Goal: Transaction & Acquisition: Obtain resource

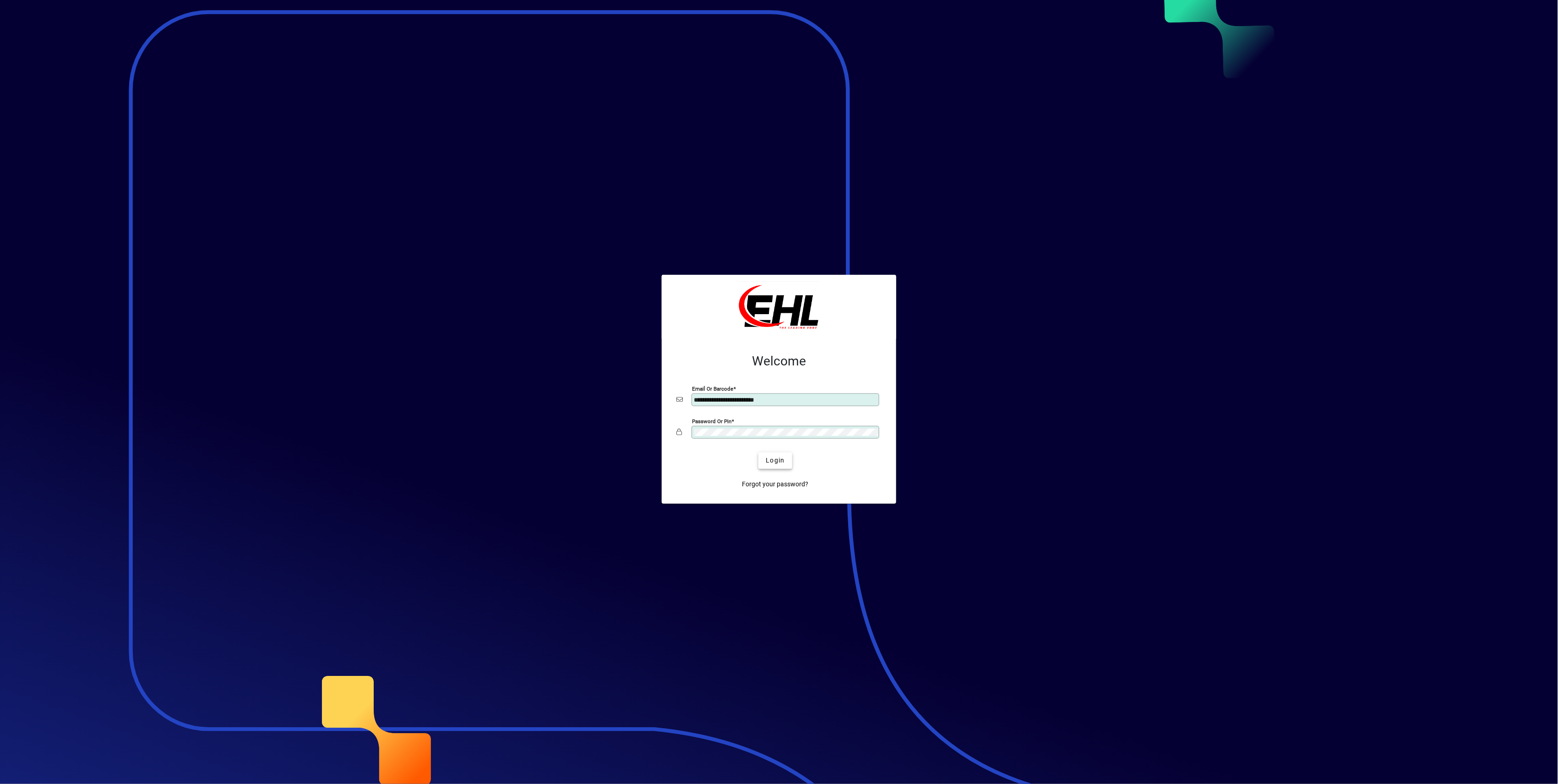
click at [789, 461] on span "submit" at bounding box center [775, 461] width 33 height 22
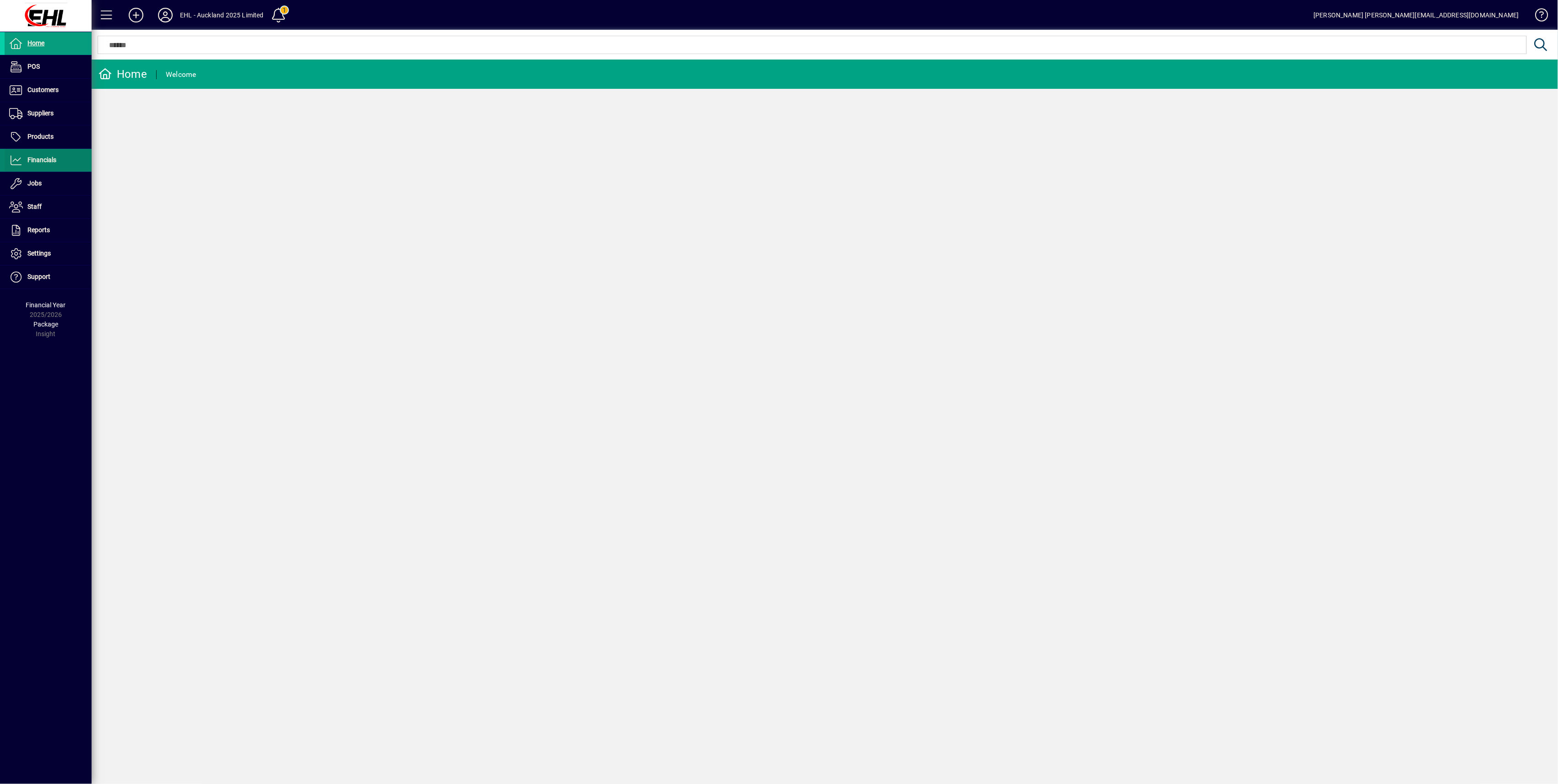
click at [41, 162] on span "Financials" at bounding box center [41, 159] width 29 height 7
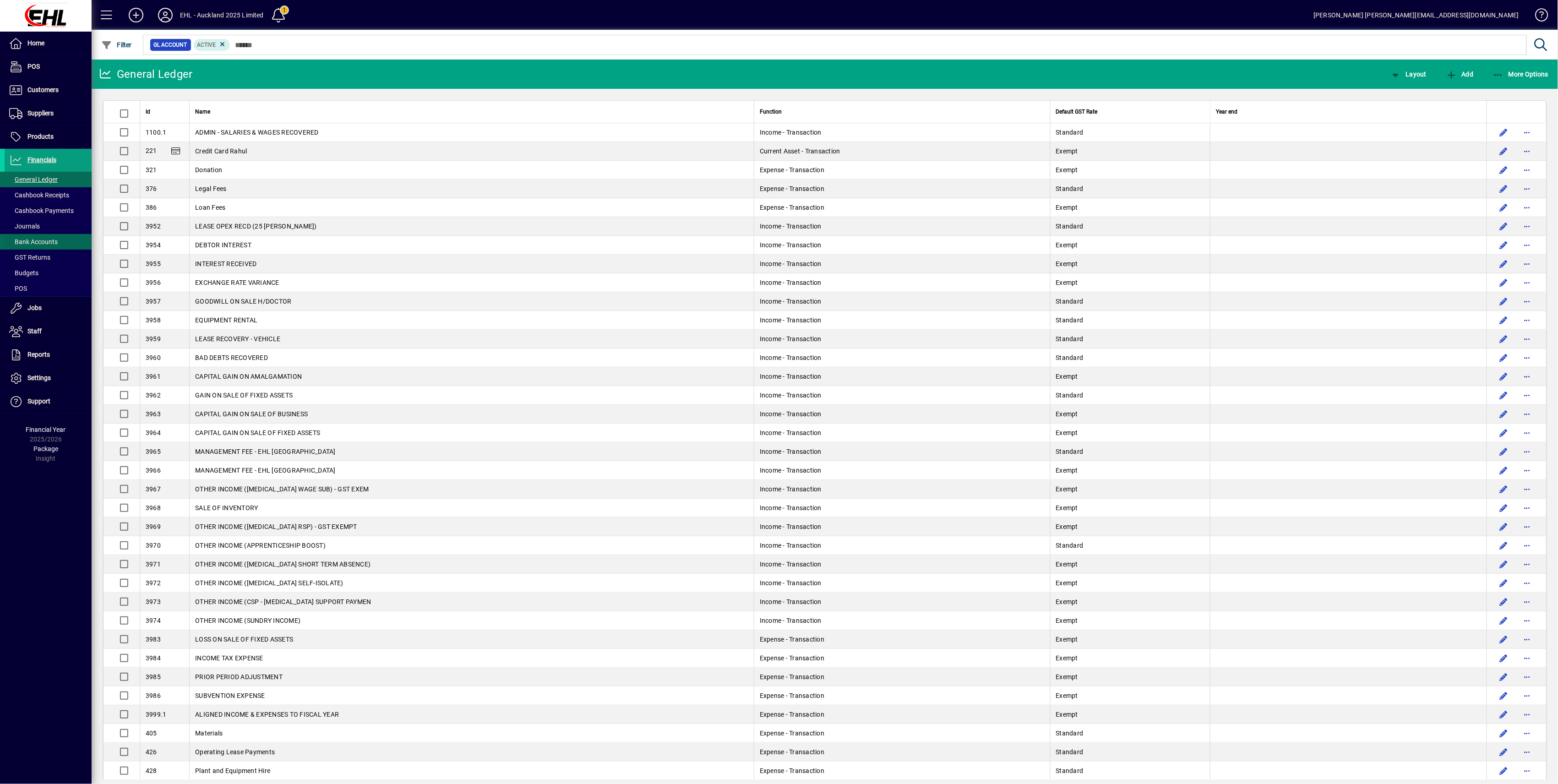
click at [35, 242] on span "Bank Accounts" at bounding box center [33, 241] width 49 height 7
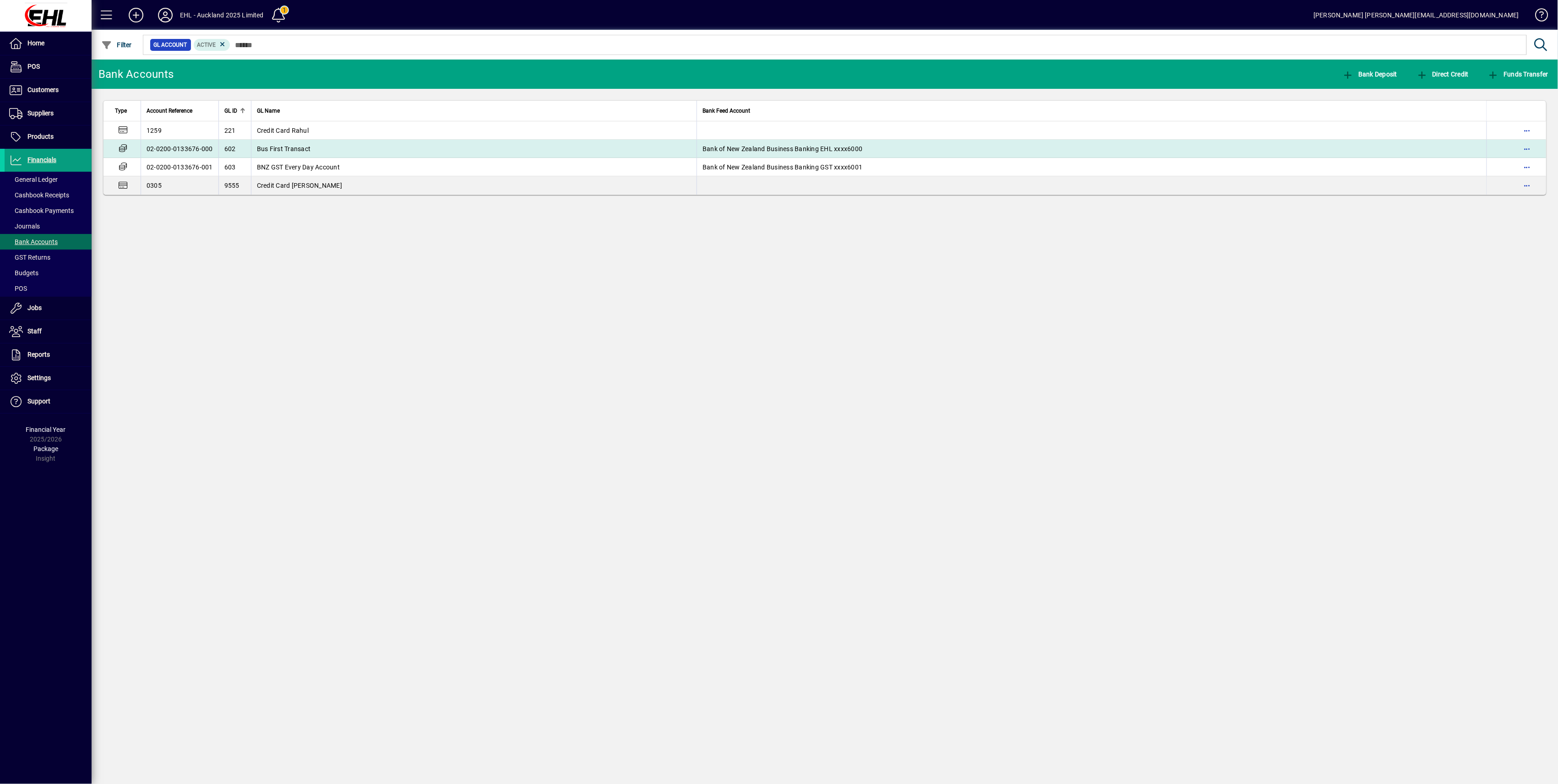
click at [264, 147] on span "Bus First Transact" at bounding box center [284, 148] width 54 height 7
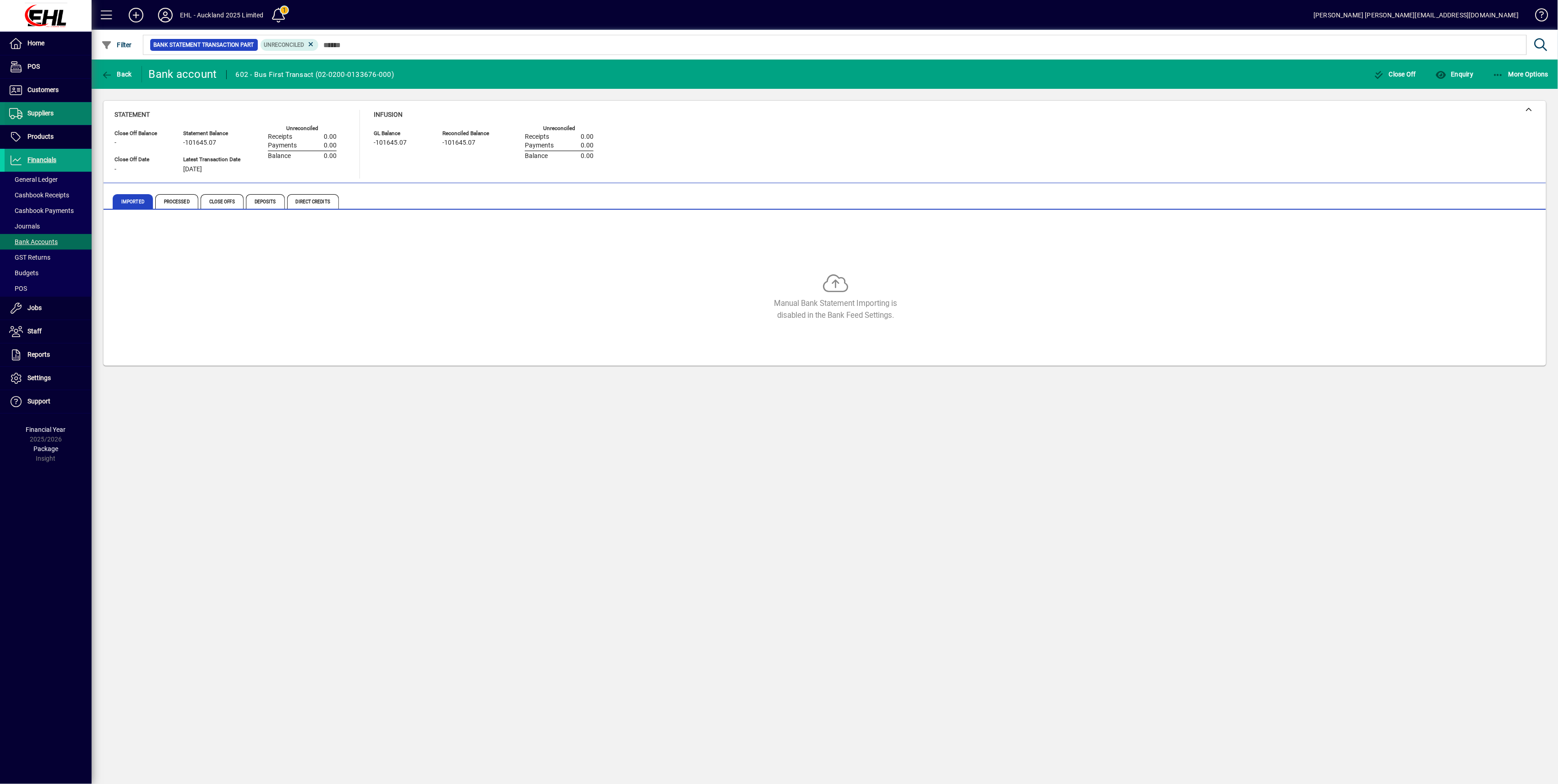
click at [45, 114] on span "Suppliers" at bounding box center [40, 112] width 26 height 7
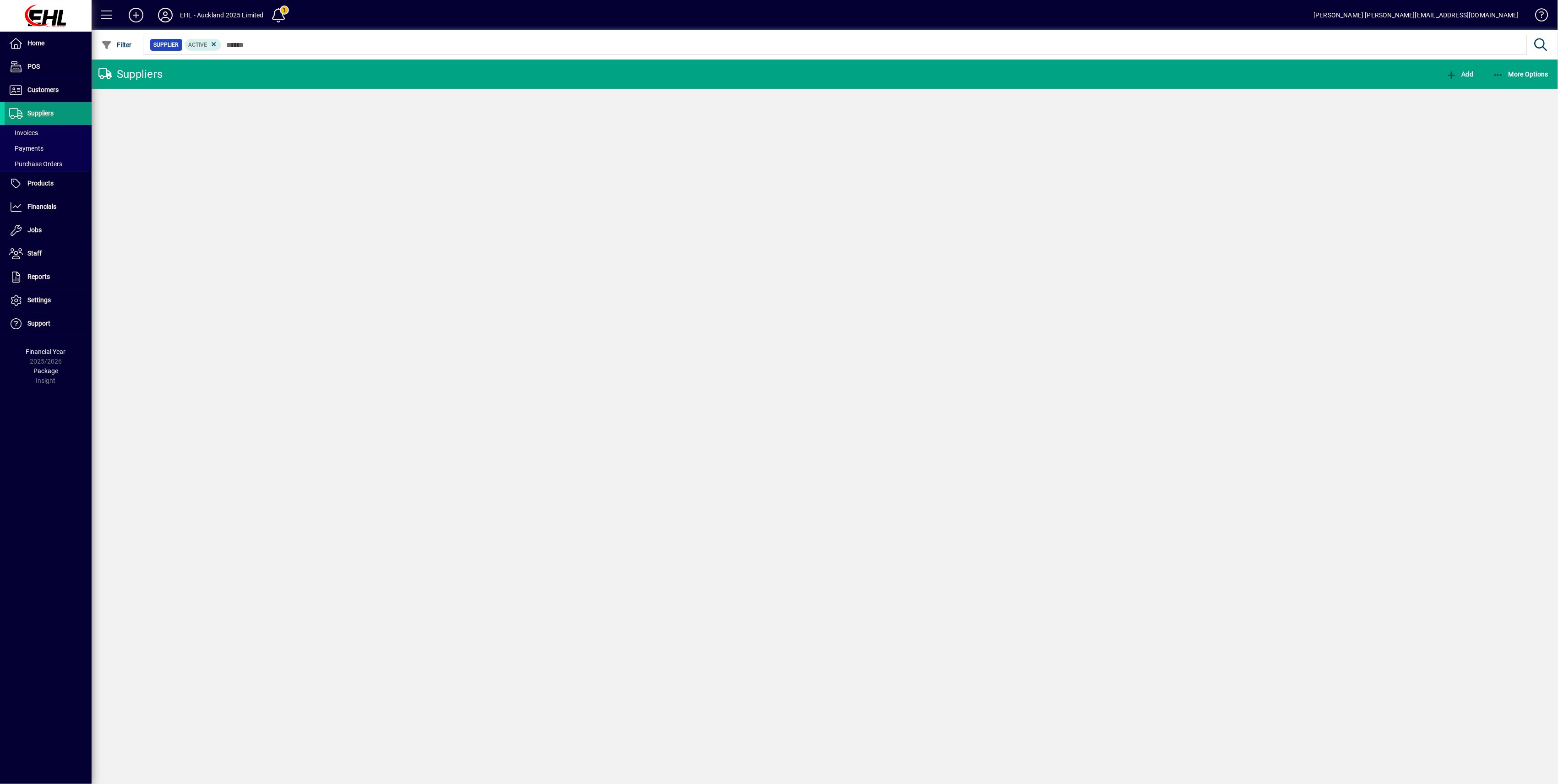
click at [43, 90] on span "Customers" at bounding box center [43, 89] width 31 height 7
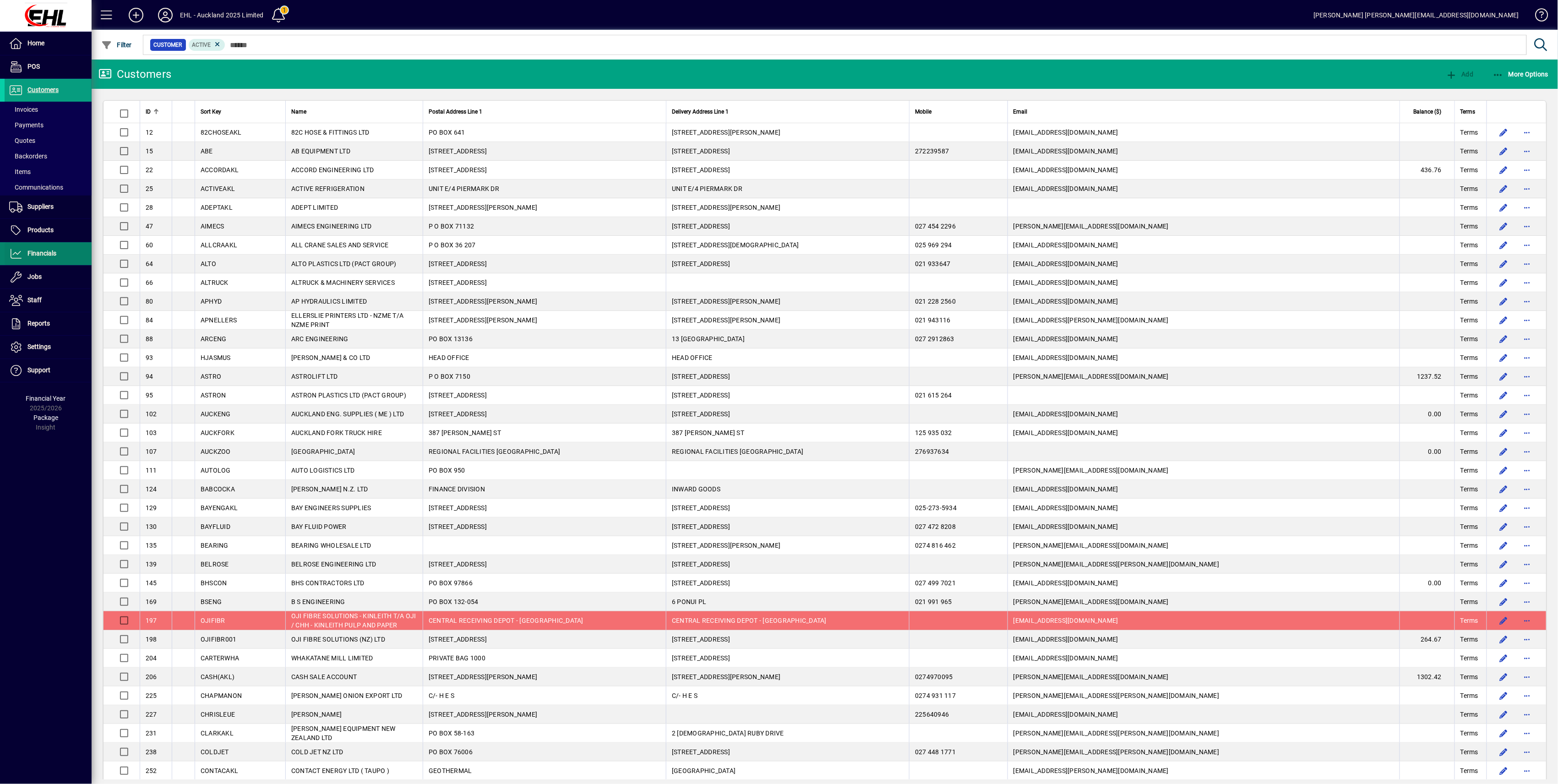
click at [47, 261] on span at bounding box center [48, 254] width 87 height 22
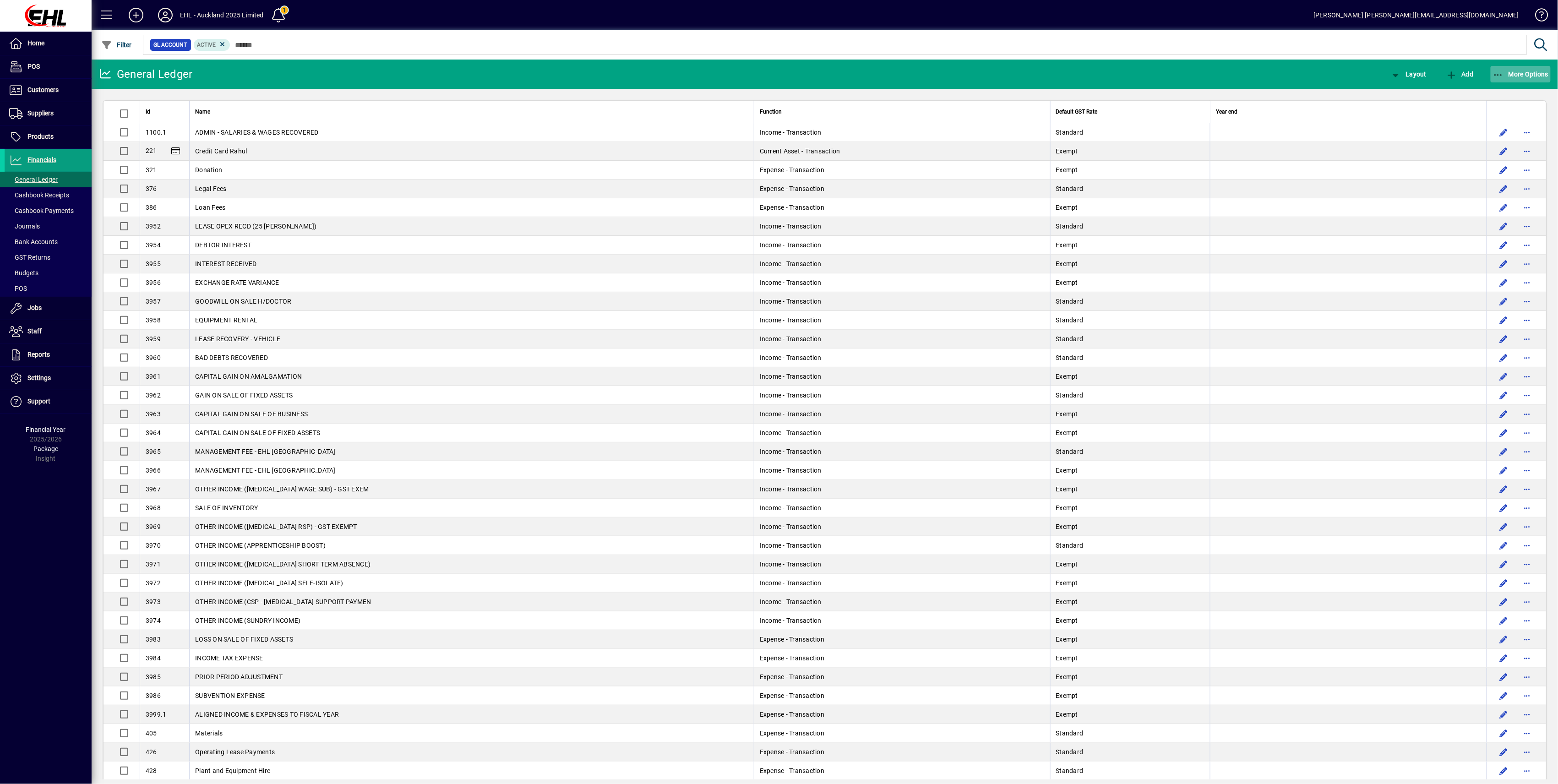
click at [1527, 78] on span "More Options" at bounding box center [1521, 74] width 56 height 7
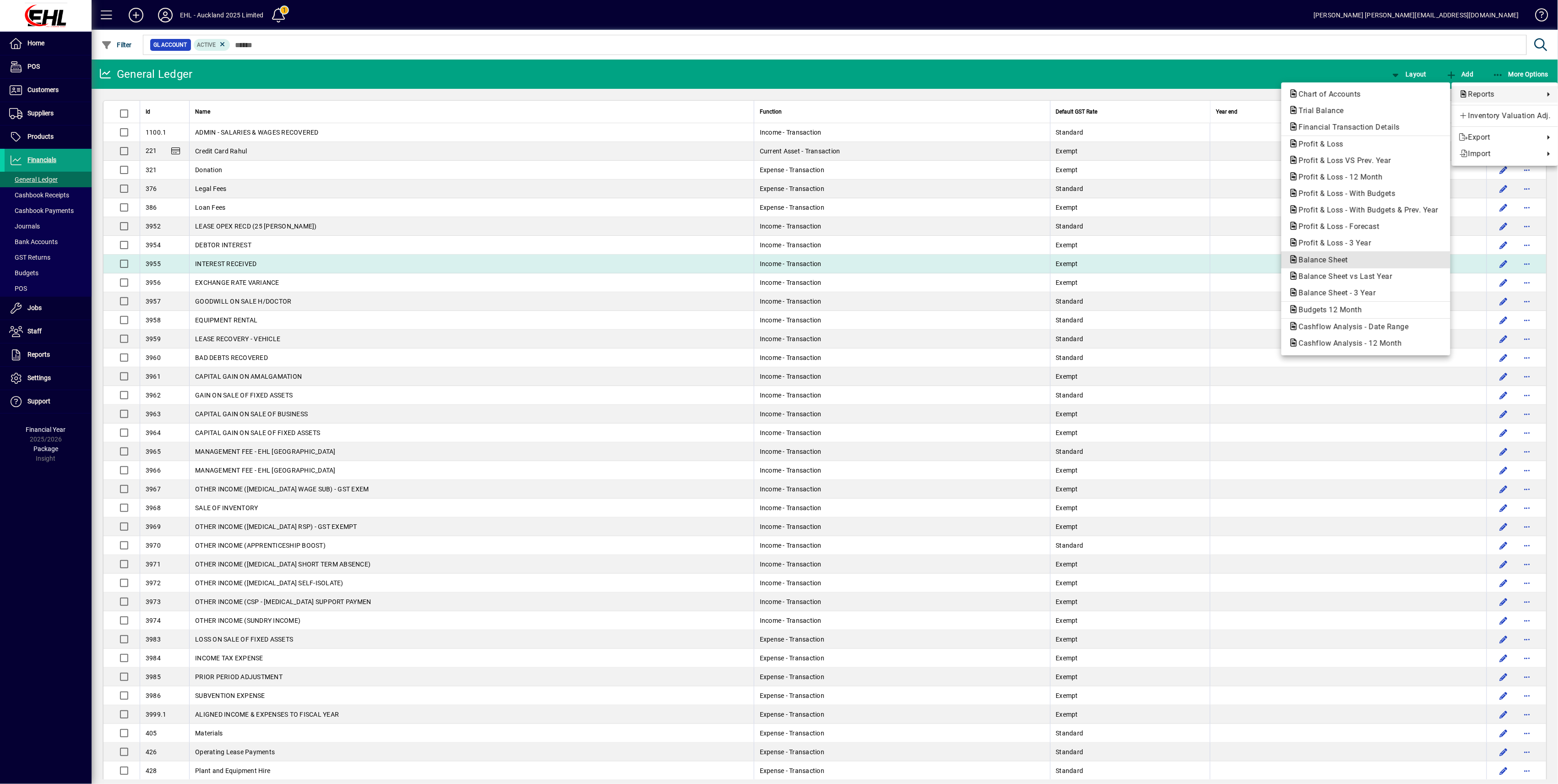
drag, startPoint x: 1319, startPoint y: 259, endPoint x: 1327, endPoint y: 263, distance: 8.9
click at [1319, 258] on span "Balance Sheet" at bounding box center [1321, 260] width 64 height 9
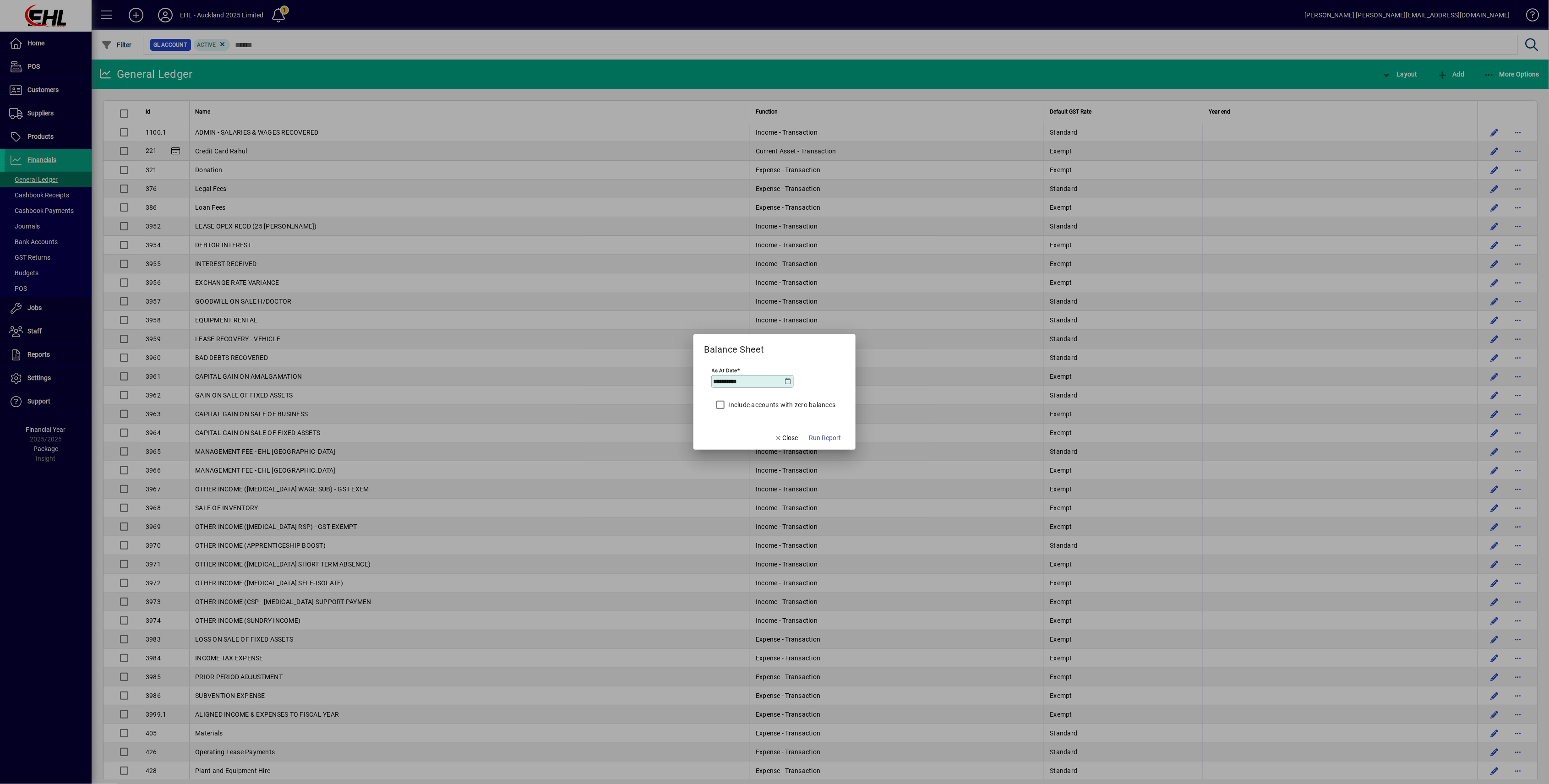
click at [788, 378] on icon at bounding box center [788, 381] width 7 height 7
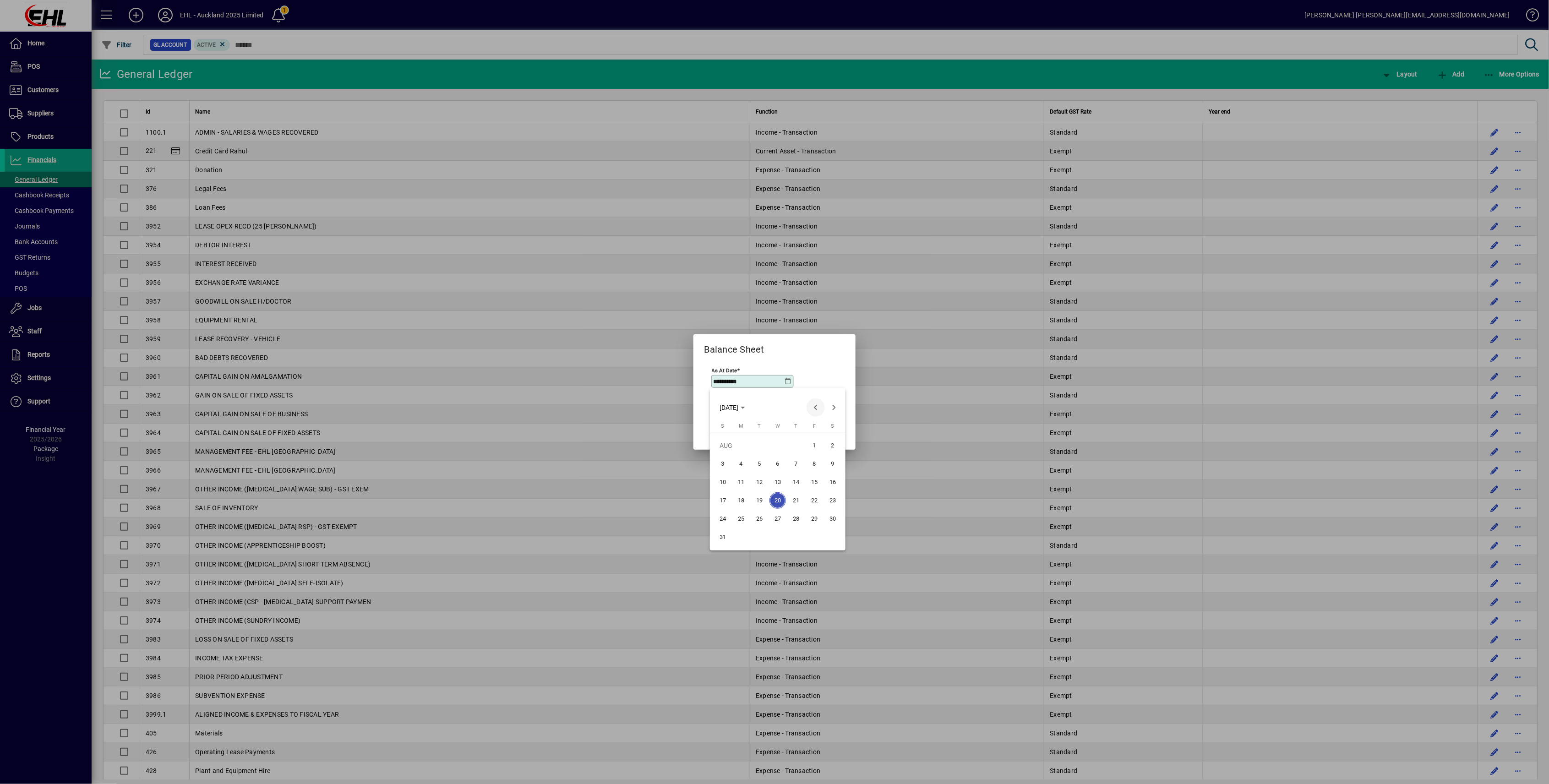
click at [818, 408] on span "Previous month" at bounding box center [816, 408] width 19 height 19
click at [795, 539] on span "31" at bounding box center [796, 537] width 16 height 16
type input "**********"
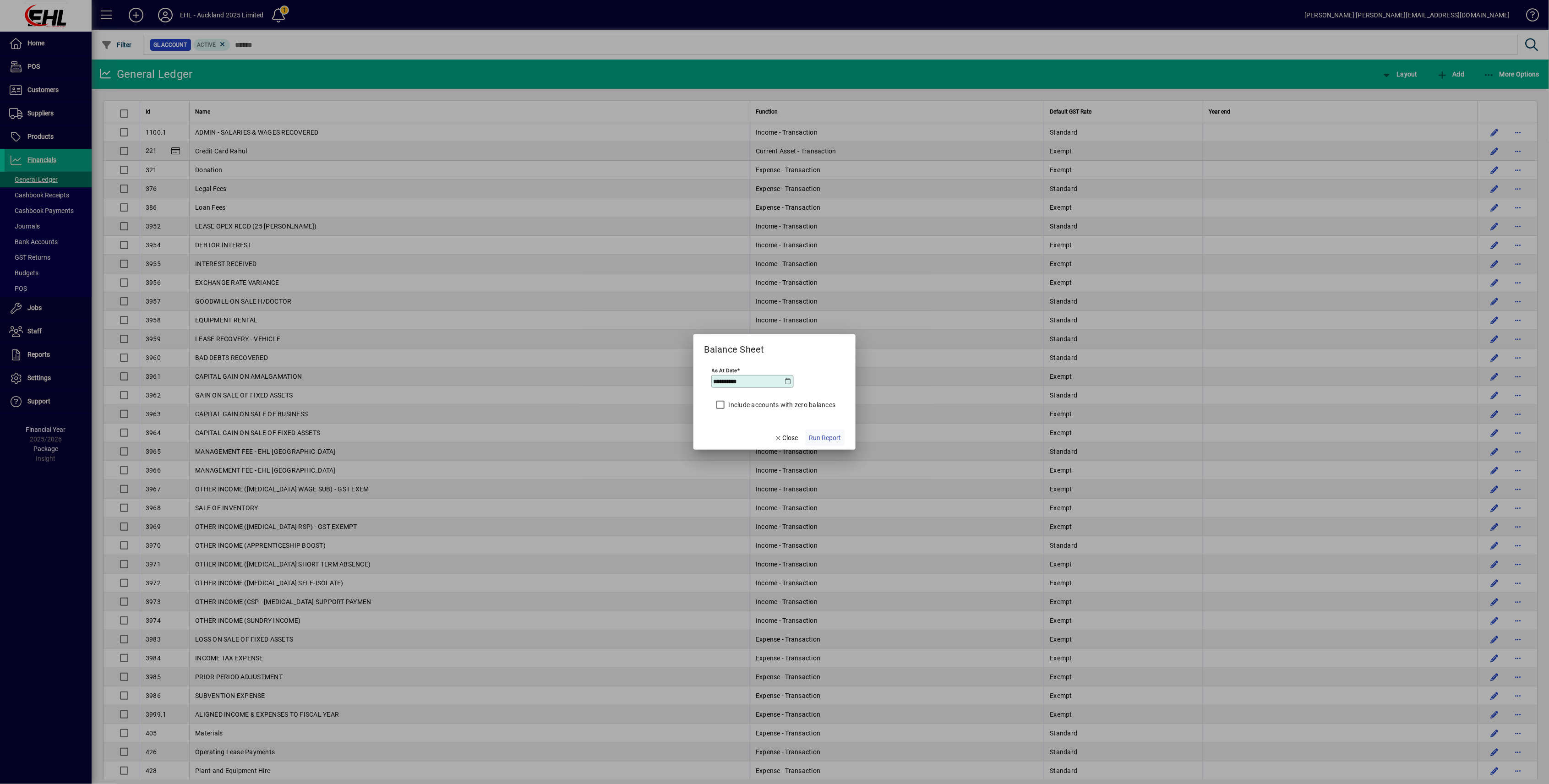
click at [834, 438] on span "Run Report" at bounding box center [825, 438] width 32 height 9
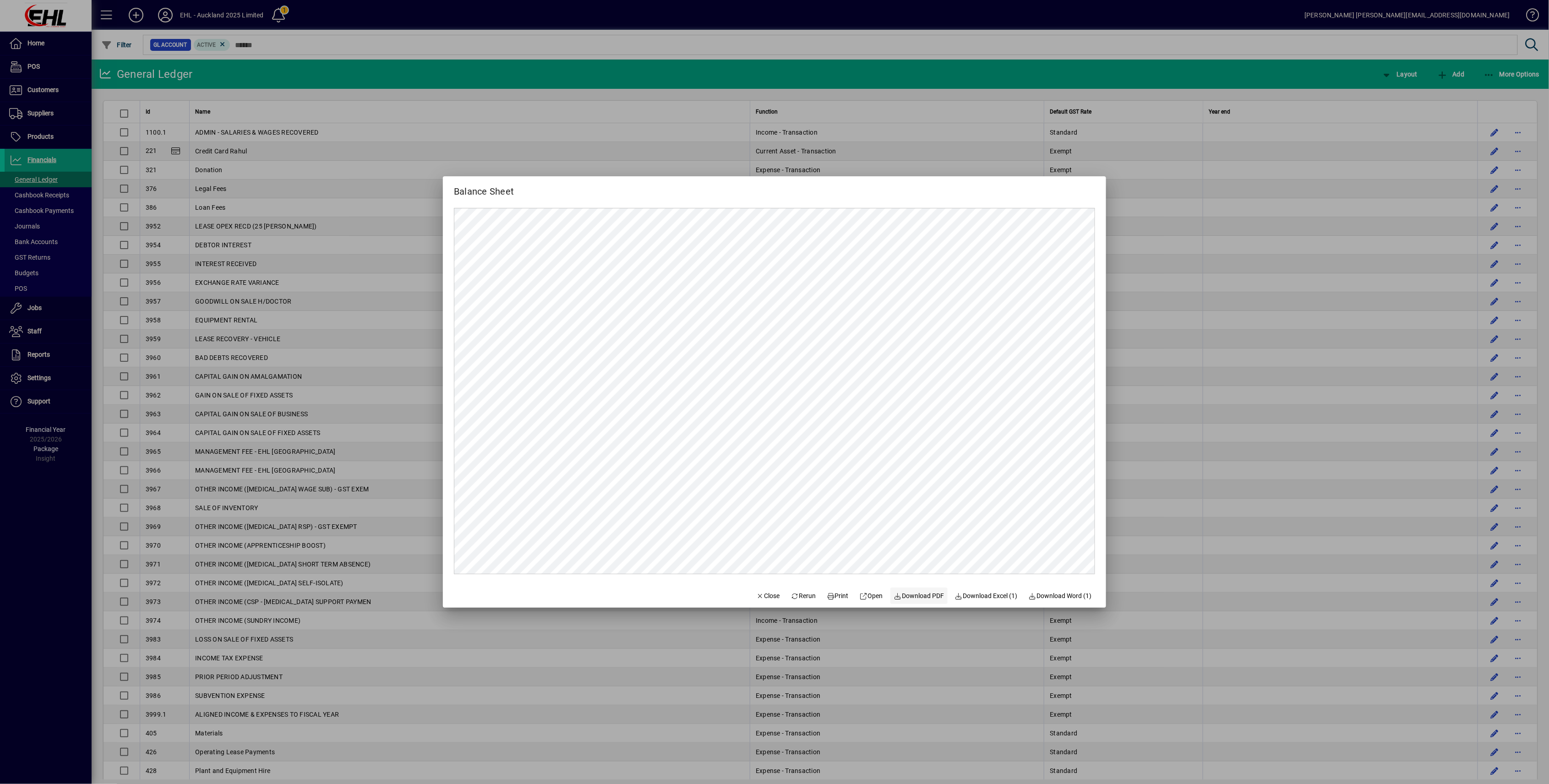
click at [912, 597] on span "Download PDF" at bounding box center [919, 596] width 50 height 9
